Goal: Find specific page/section: Find specific page/section

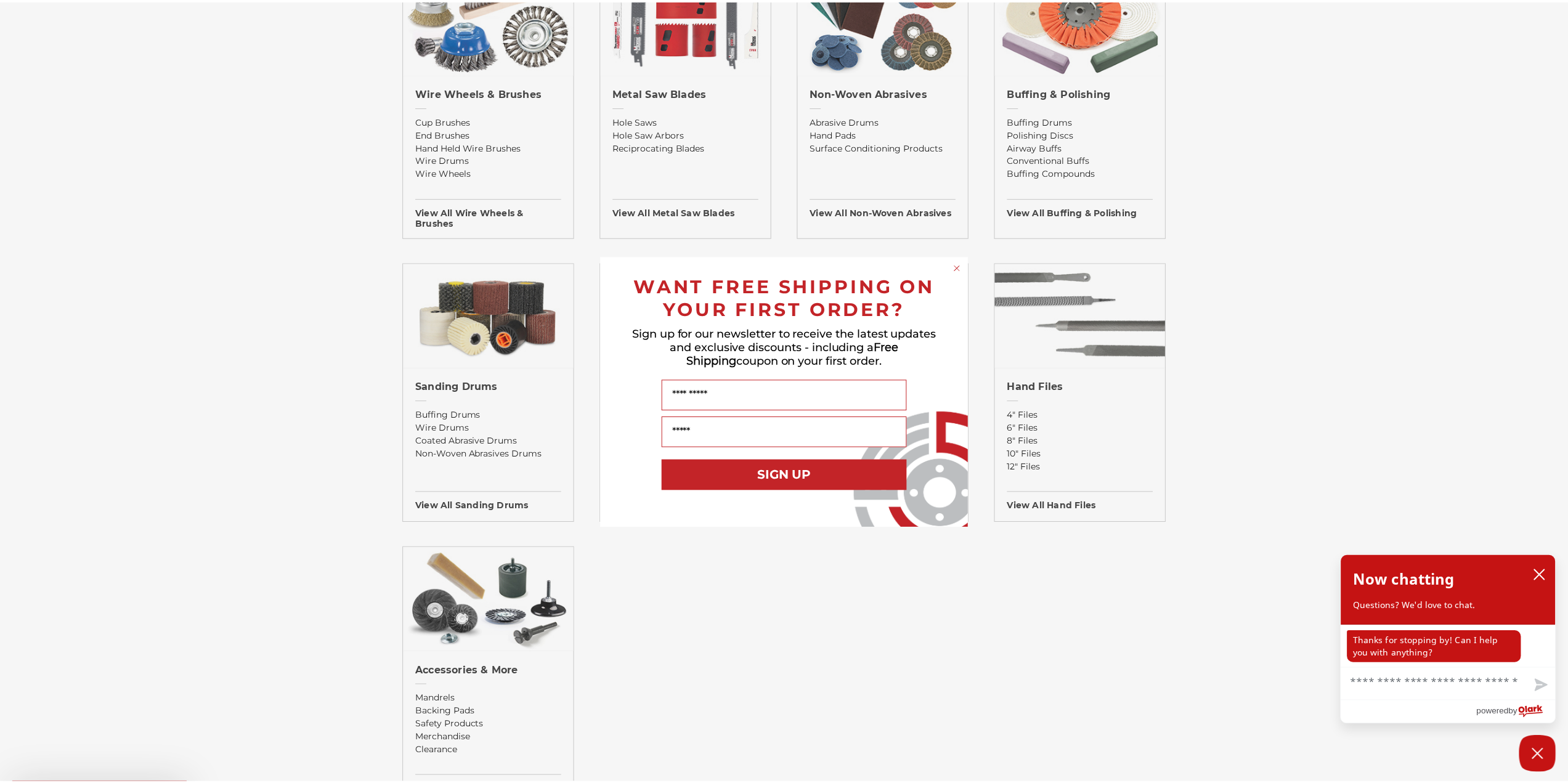
scroll to position [801, 0]
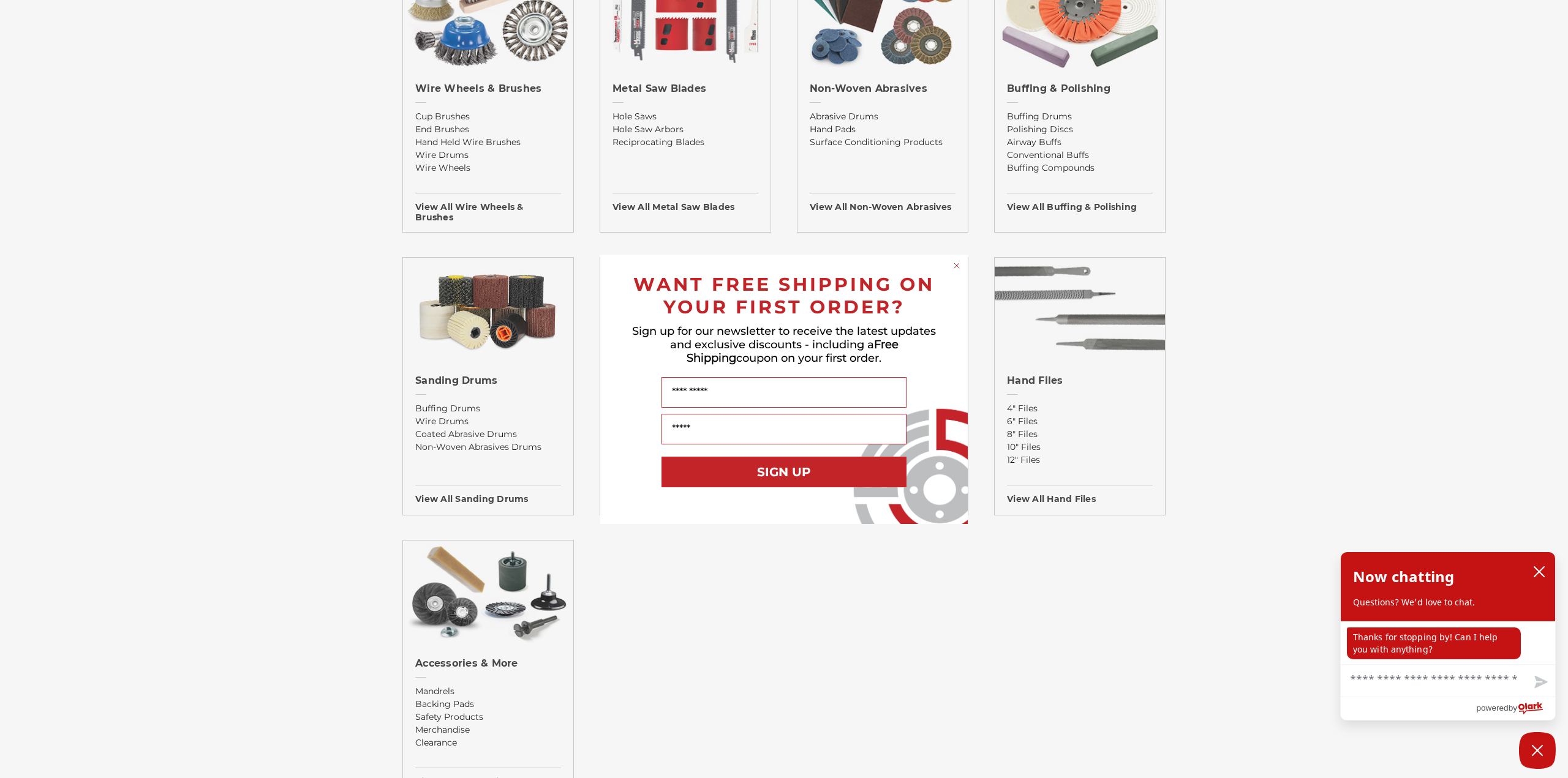
click at [921, 267] on circle "Close dialog" at bounding box center [957, 265] width 11 height 11
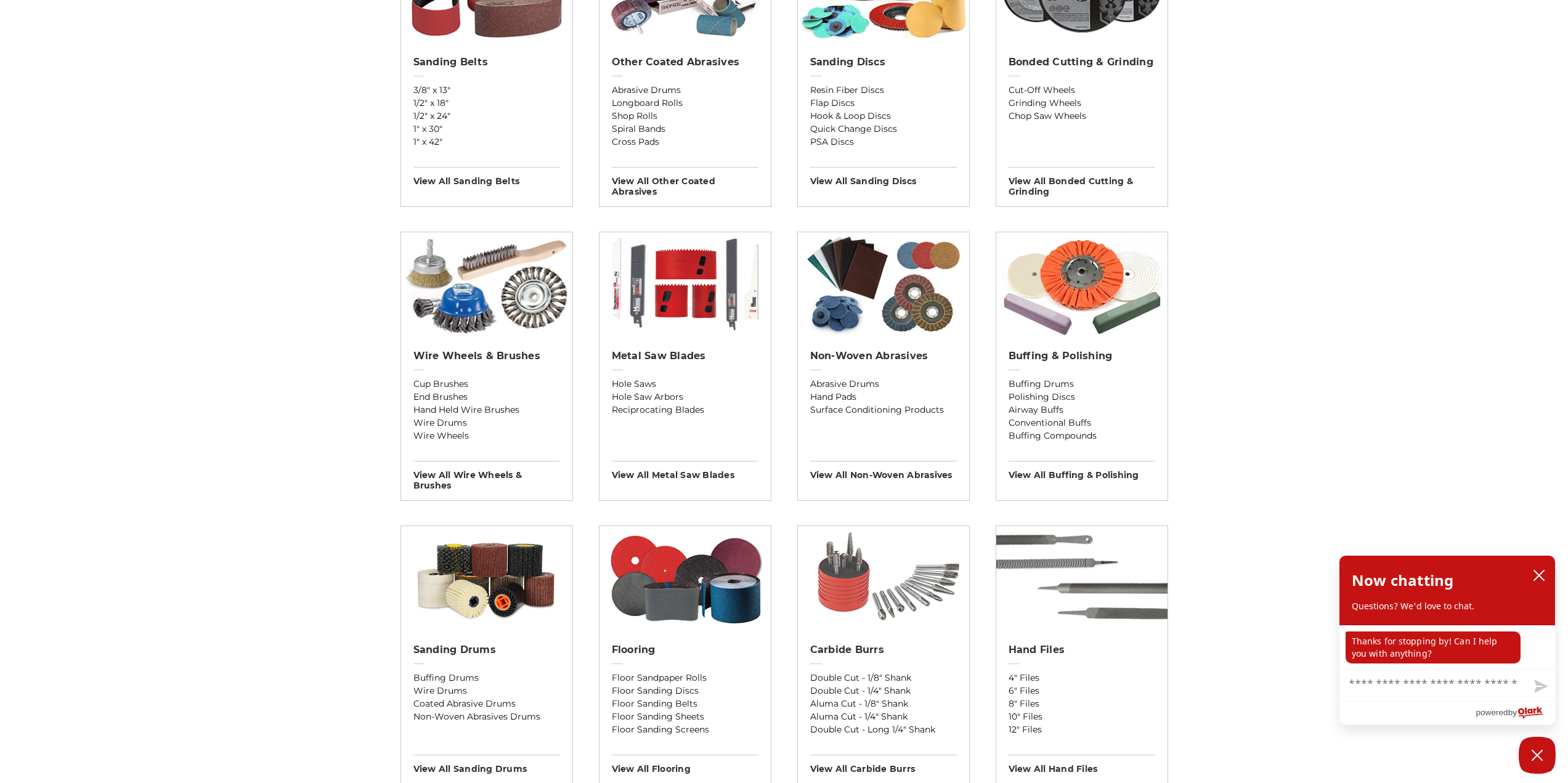
scroll to position [267, 0]
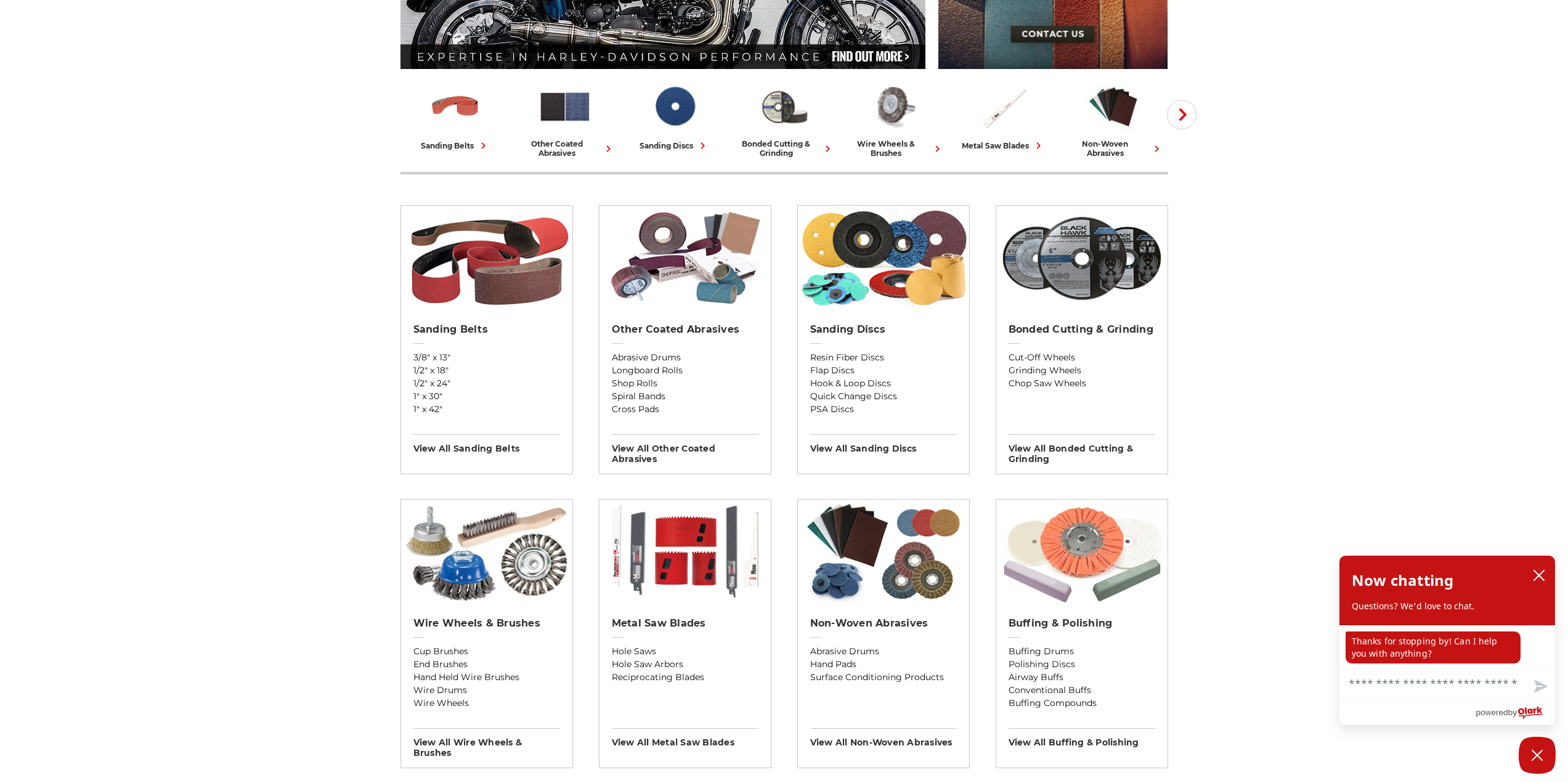
click at [926, 428] on img at bounding box center [1081, 552] width 171 height 104
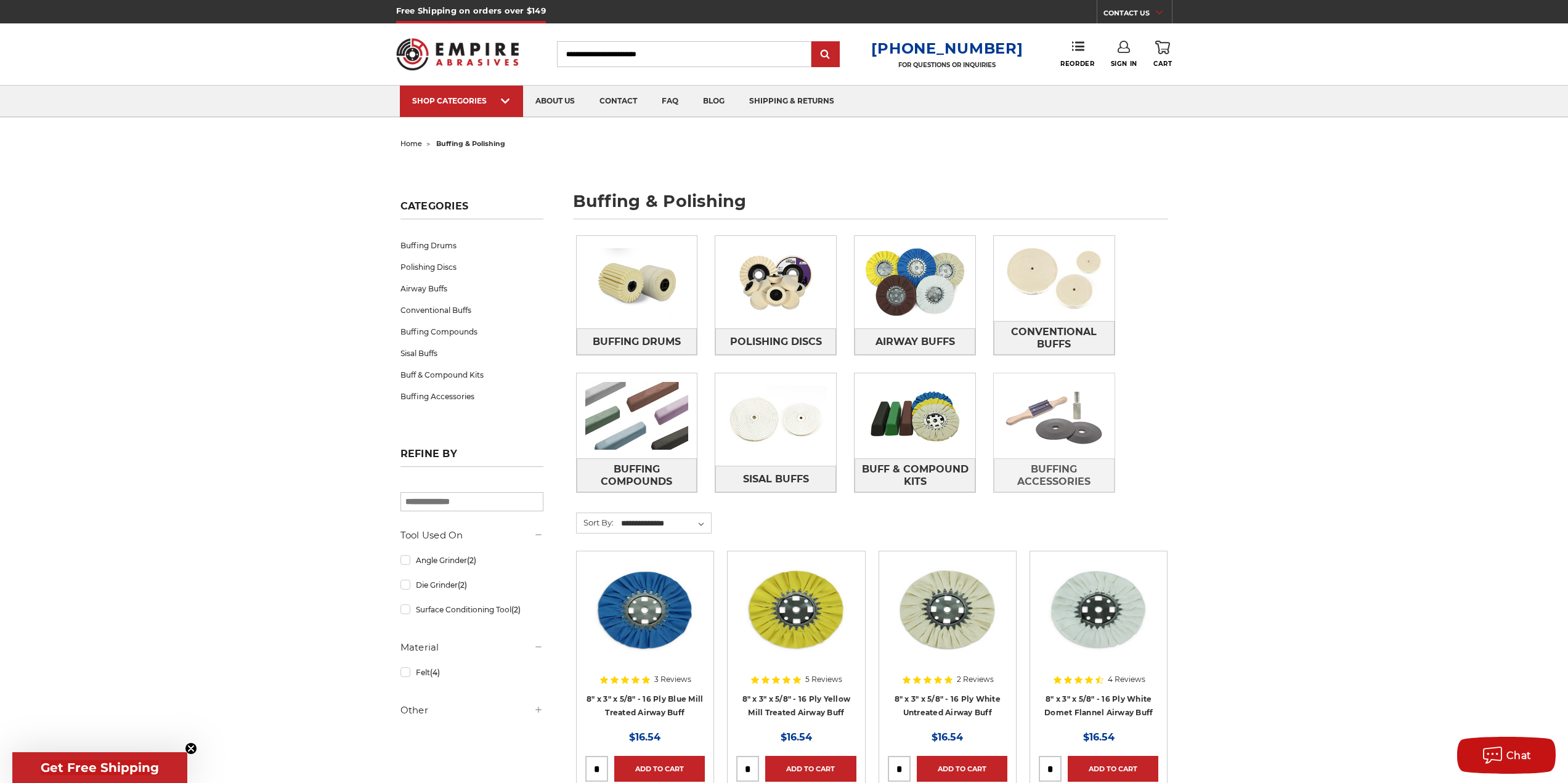
click at [1080, 423] on img at bounding box center [1054, 416] width 120 height 85
